Goal: Task Accomplishment & Management: Use online tool/utility

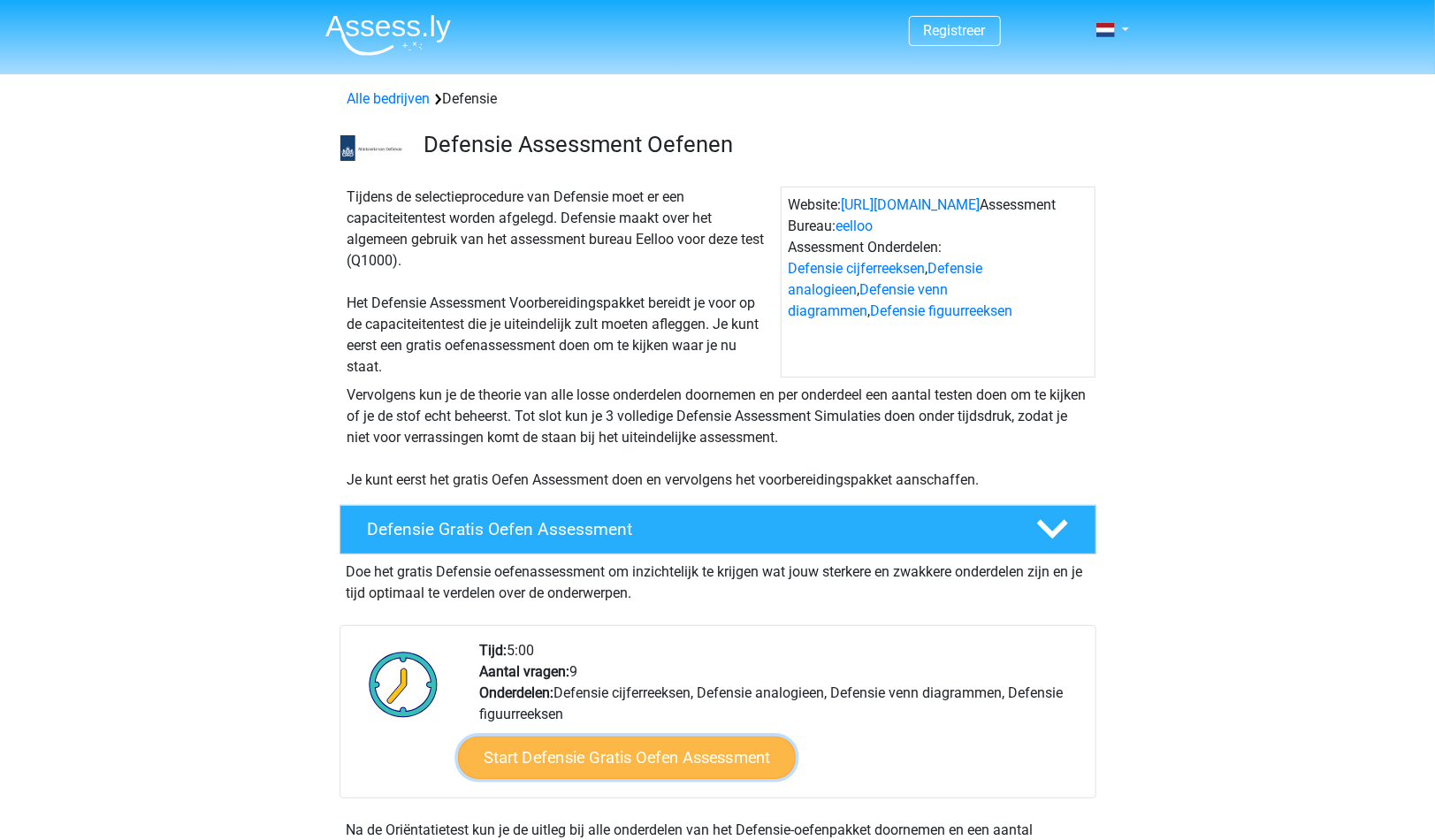
click at [515, 760] on link "Start Defensie Gratis Oefen Assessment" at bounding box center [628, 757] width 338 height 42
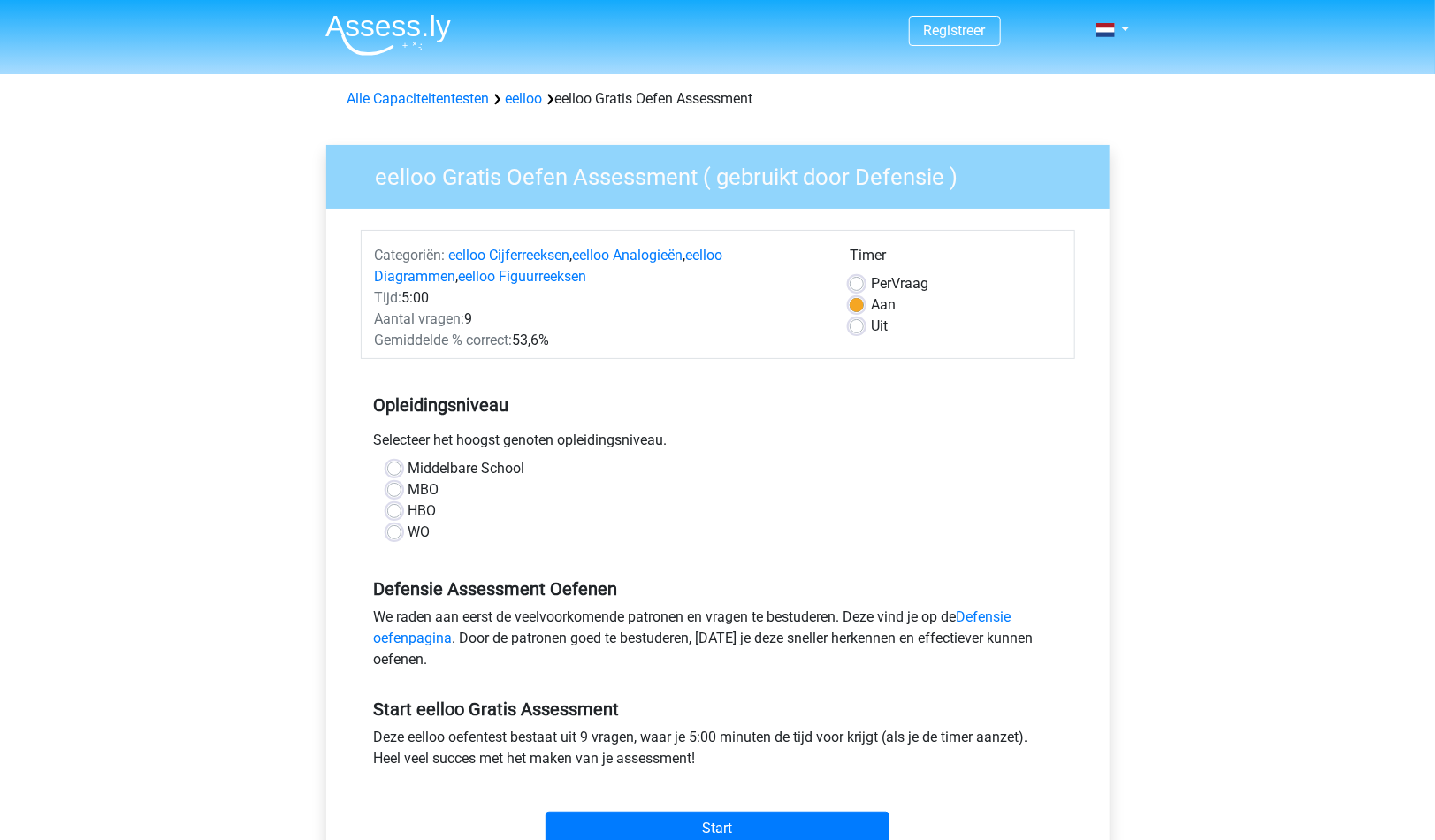
click at [408, 510] on label "HBO" at bounding box center [422, 510] width 29 height 21
click at [399, 510] on input "HBO" at bounding box center [394, 509] width 14 height 18
radio input "true"
click at [691, 813] on input "Start" at bounding box center [718, 828] width 344 height 34
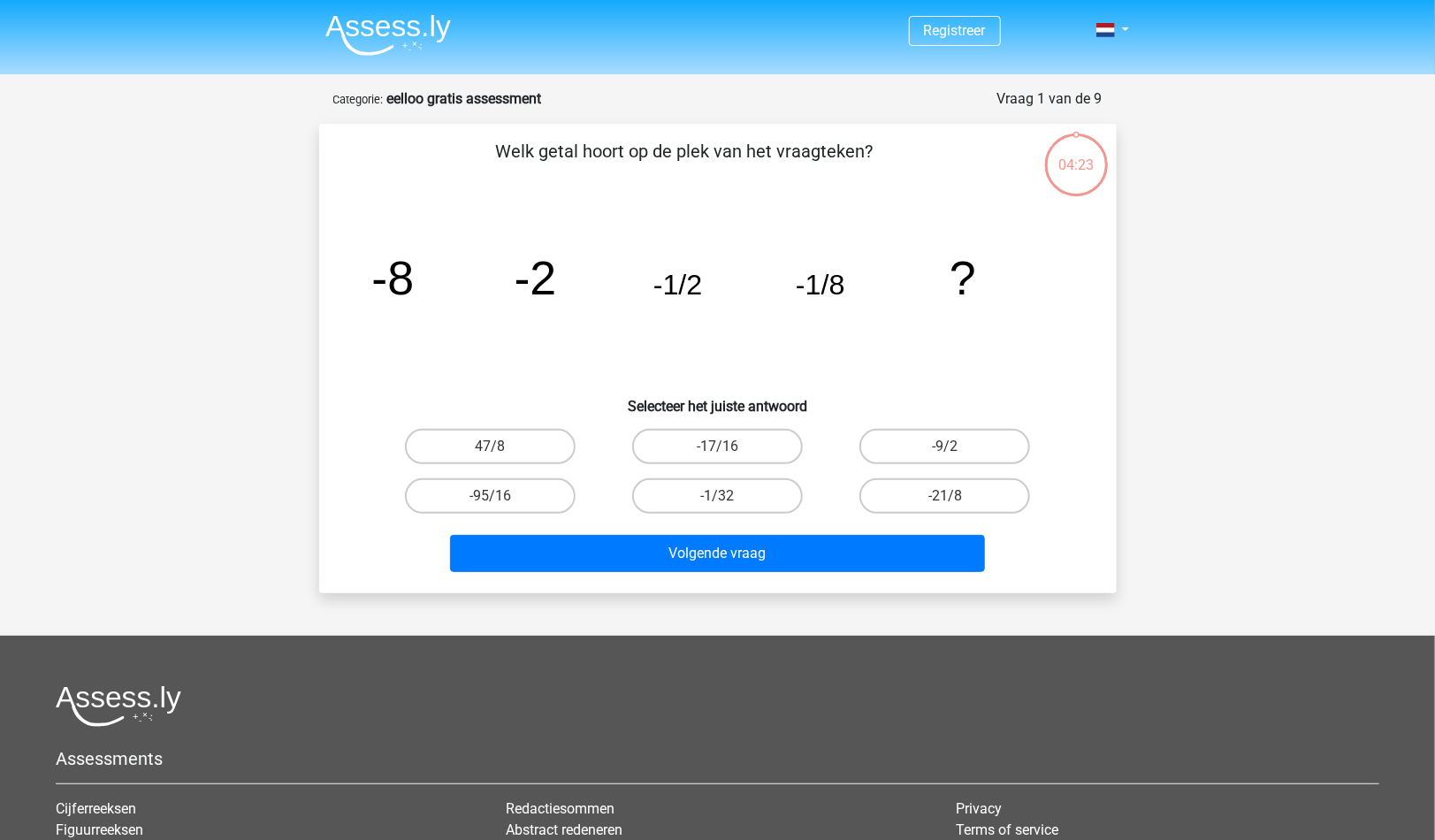
click at [727, 500] on input "-1/32" at bounding box center [723, 502] width 12 height 12
radio input "true"
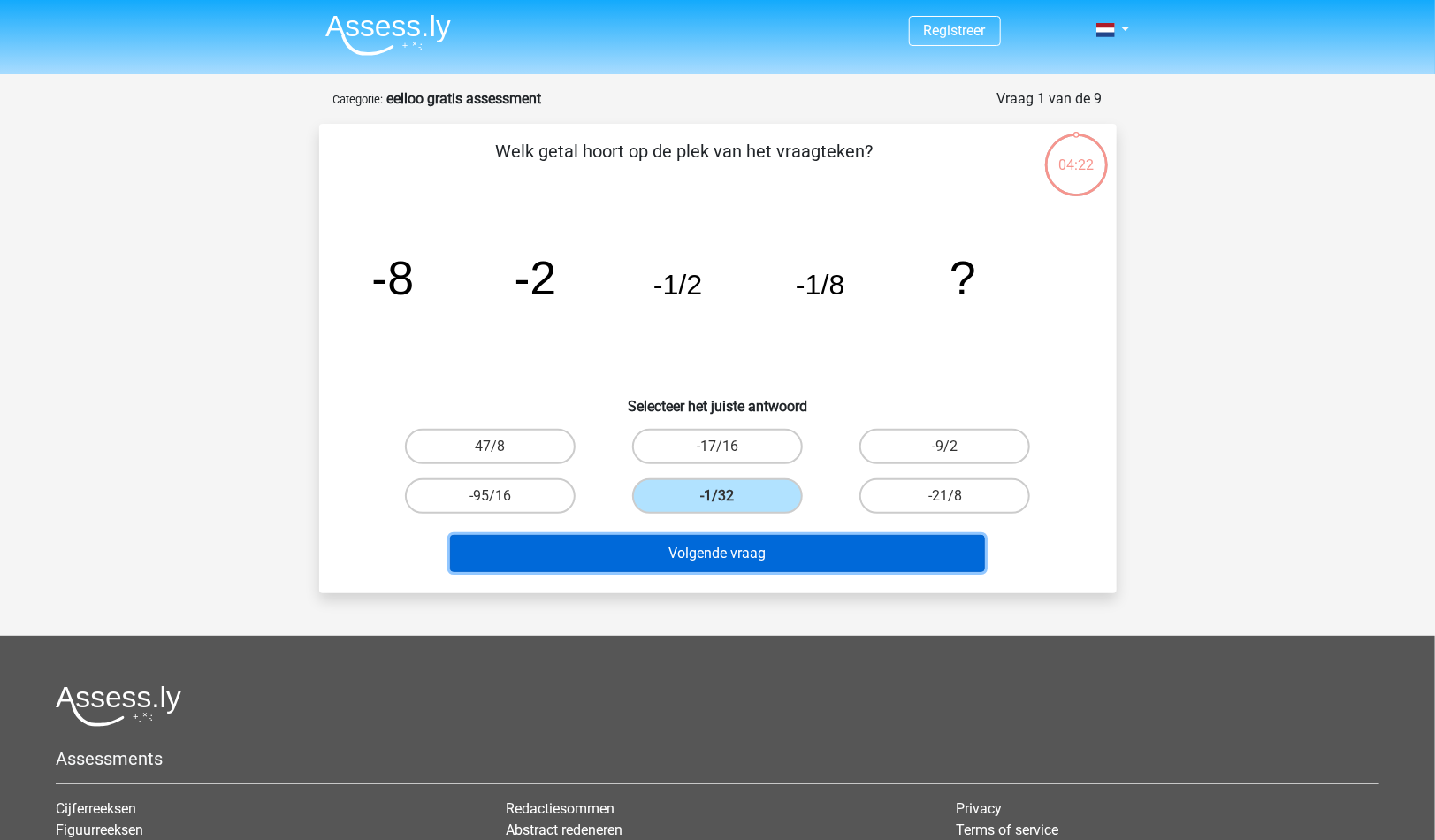
click at [732, 560] on button "Volgende vraag" at bounding box center [717, 553] width 535 height 38
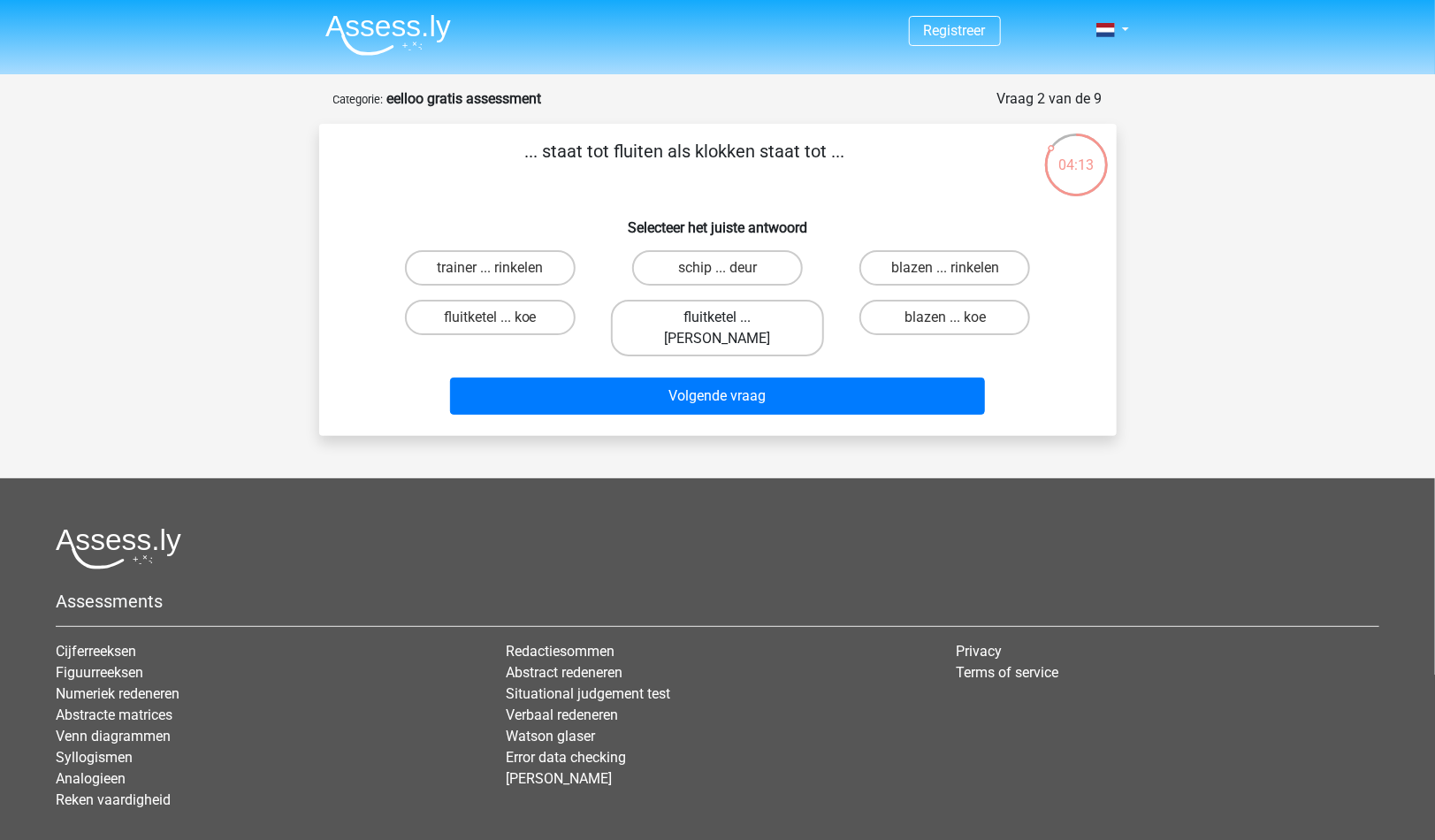
click at [702, 313] on label "fluitketel ... luiden" at bounding box center [718, 327] width 213 height 56
click at [718, 317] on input "fluitketel ... luiden" at bounding box center [723, 323] width 12 height 12
radio input "true"
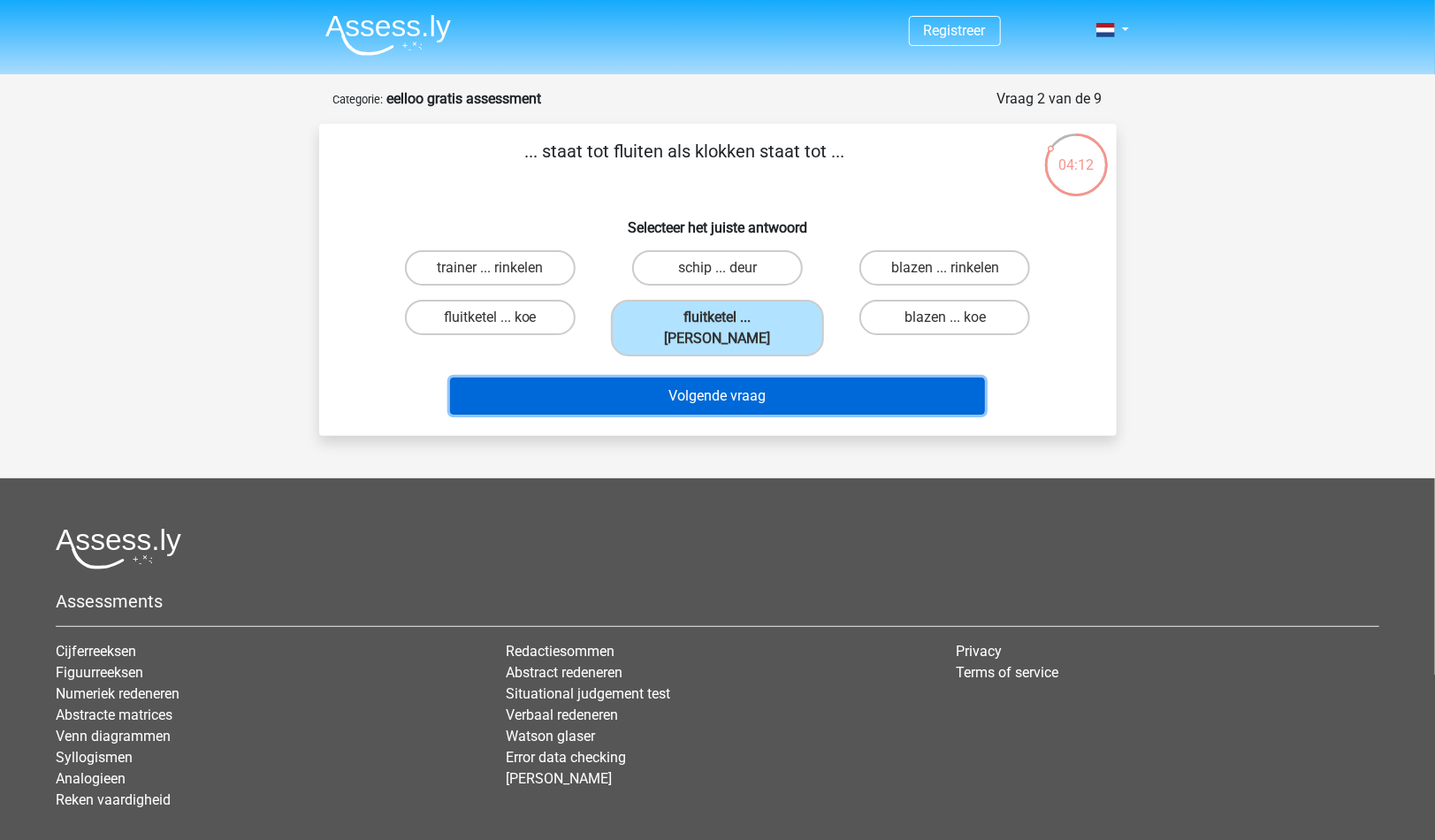
click at [705, 378] on button "Volgende vraag" at bounding box center [717, 396] width 535 height 38
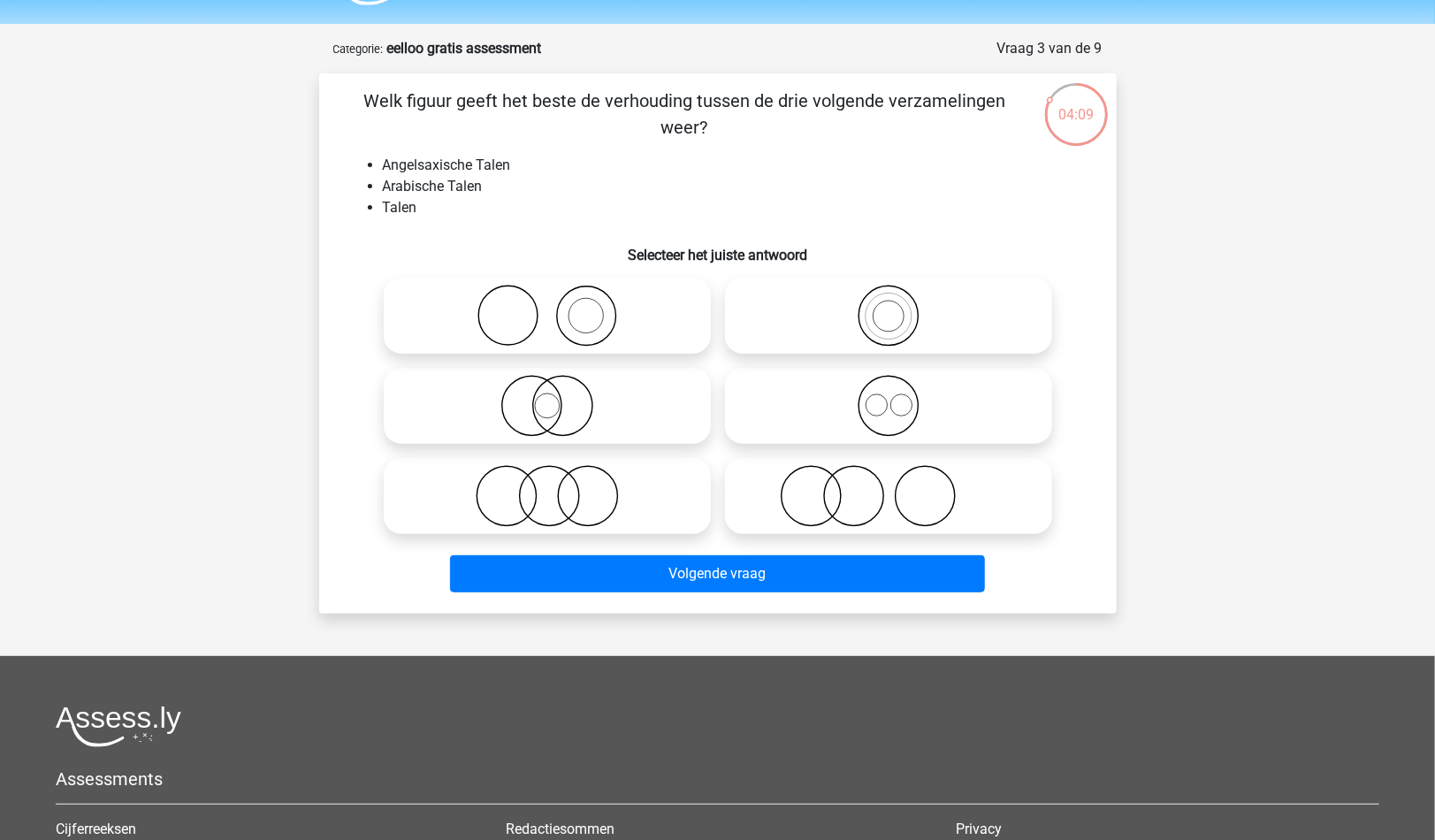
scroll to position [45, 0]
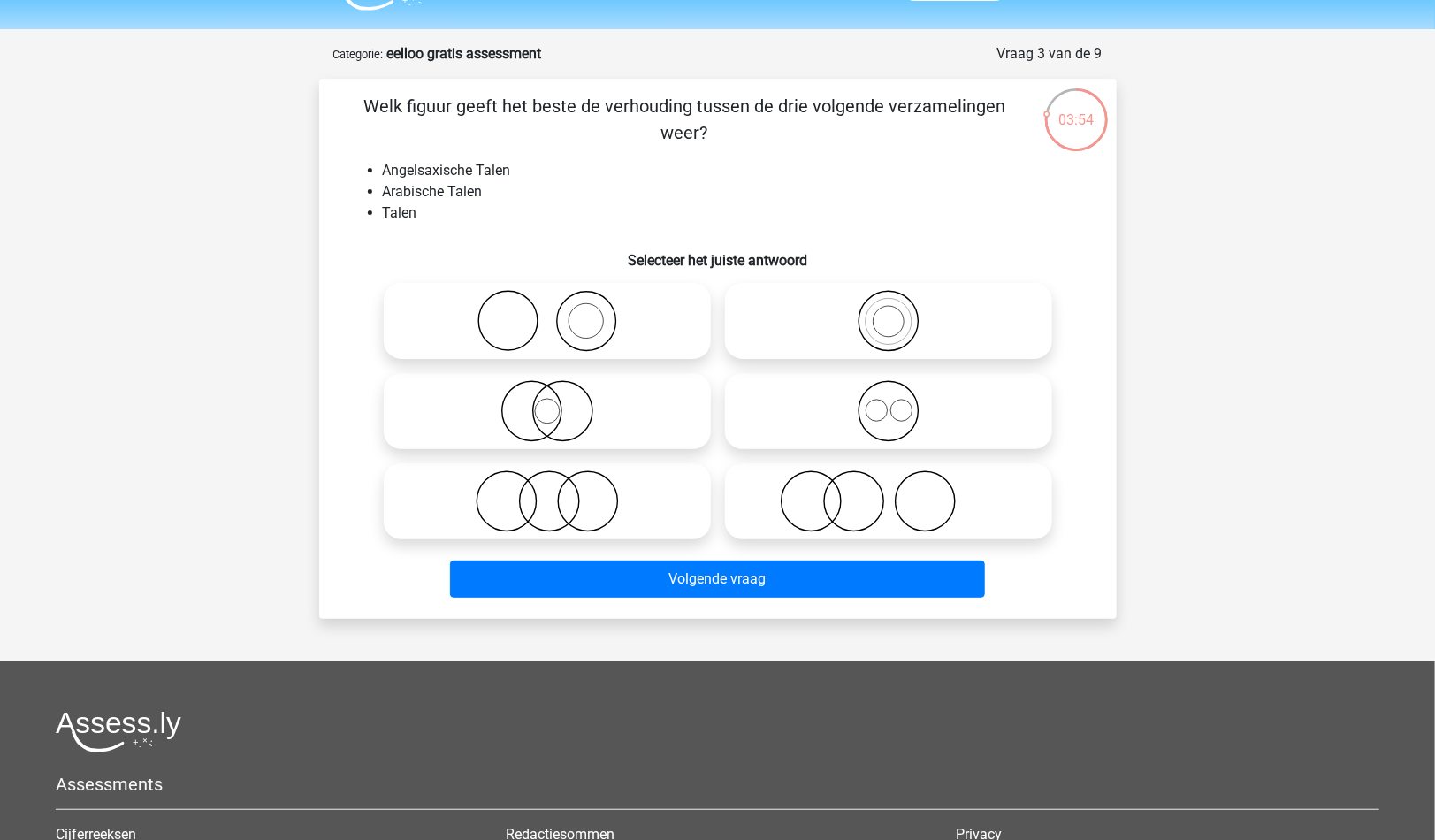
click at [911, 419] on icon at bounding box center [888, 411] width 313 height 62
click at [900, 402] on input "radio" at bounding box center [894, 397] width 12 height 12
radio input "true"
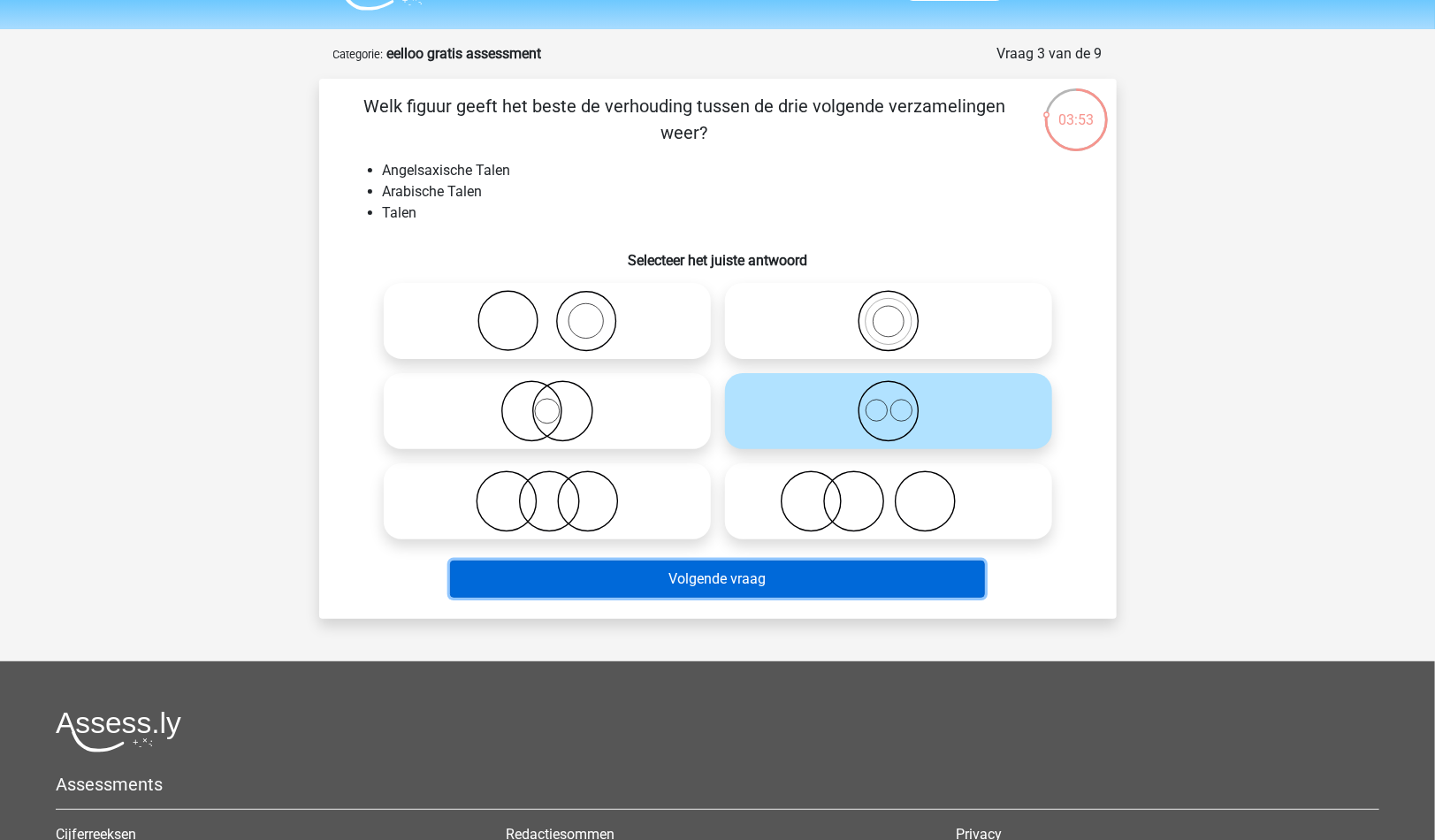
click at [840, 577] on button "Volgende vraag" at bounding box center [717, 579] width 535 height 38
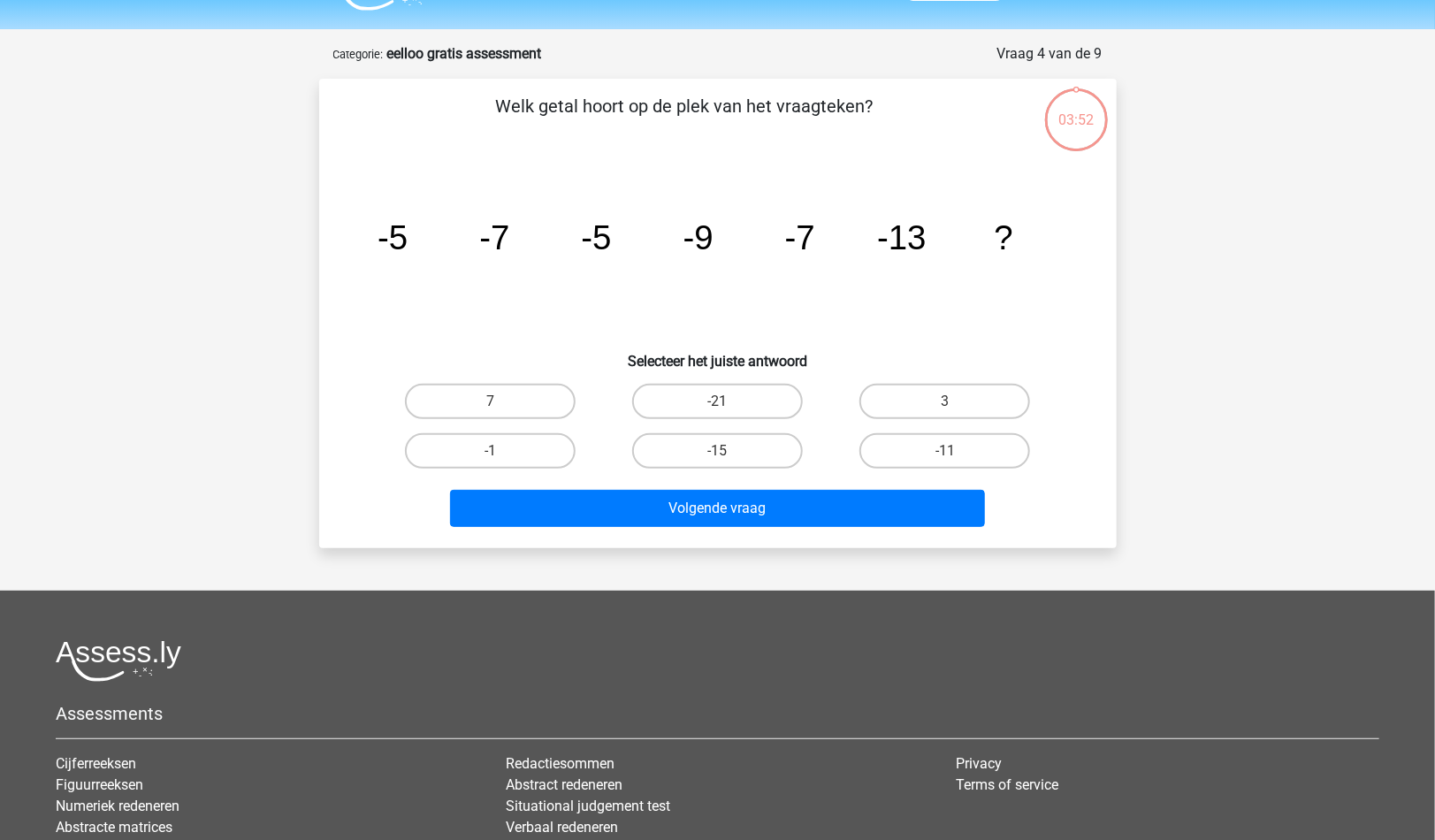
scroll to position [88, 0]
